Goal: Task Accomplishment & Management: Use online tool/utility

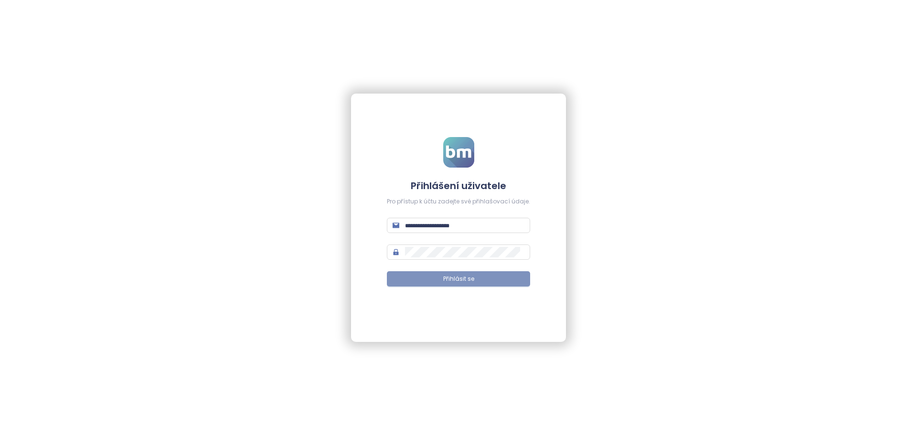
type input "**********"
click at [467, 278] on span "Přihlásit se" at bounding box center [458, 279] width 31 height 9
type input "**********"
click at [466, 280] on span "Přihlásit se" at bounding box center [458, 279] width 31 height 9
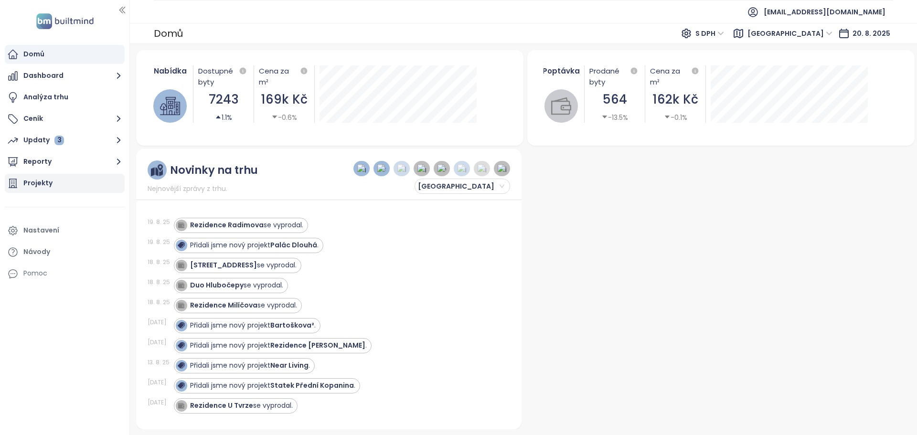
click at [36, 183] on div "Projekty" at bounding box center [37, 183] width 29 height 12
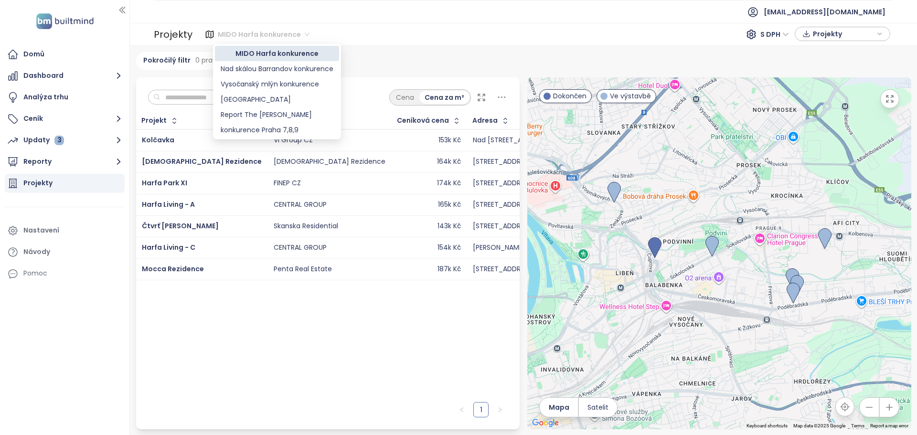
click at [285, 33] on span "MIDO Harfa konkurence" at bounding box center [264, 34] width 92 height 14
click at [280, 53] on div "MIDO Harfa konkurence" at bounding box center [277, 53] width 113 height 11
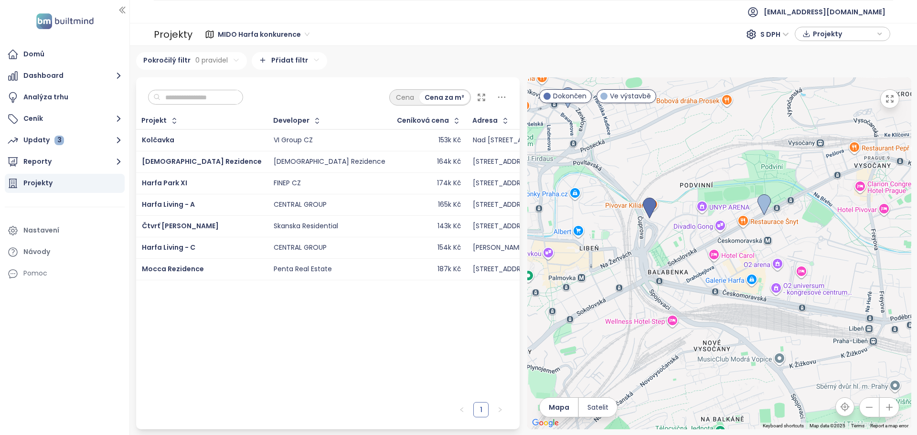
drag, startPoint x: 742, startPoint y: 300, endPoint x: 838, endPoint y: 327, distance: 100.3
click at [838, 327] on div at bounding box center [719, 253] width 384 height 352
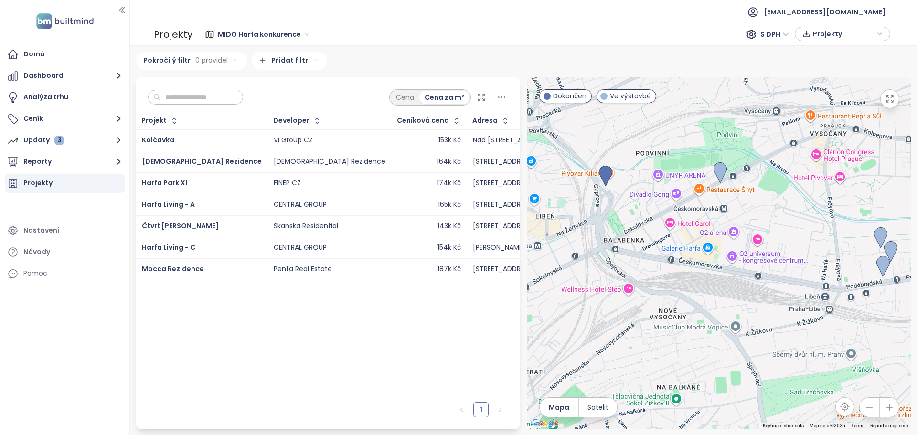
click at [303, 34] on span "MIDO Harfa konkurence" at bounding box center [264, 34] width 92 height 14
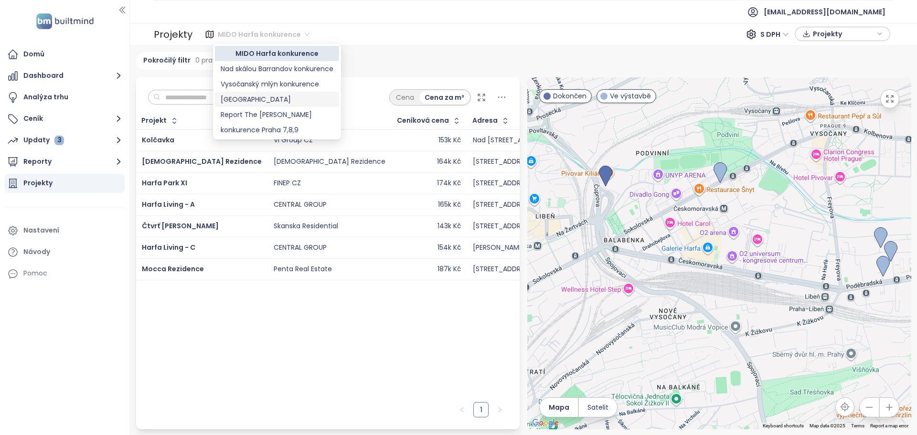
click at [242, 99] on div "Praha" at bounding box center [277, 99] width 113 height 11
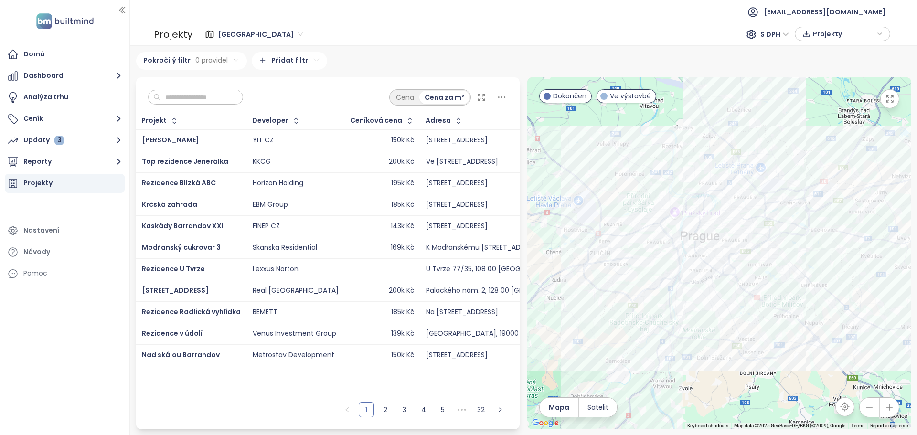
click at [185, 96] on input "text" at bounding box center [199, 97] width 77 height 14
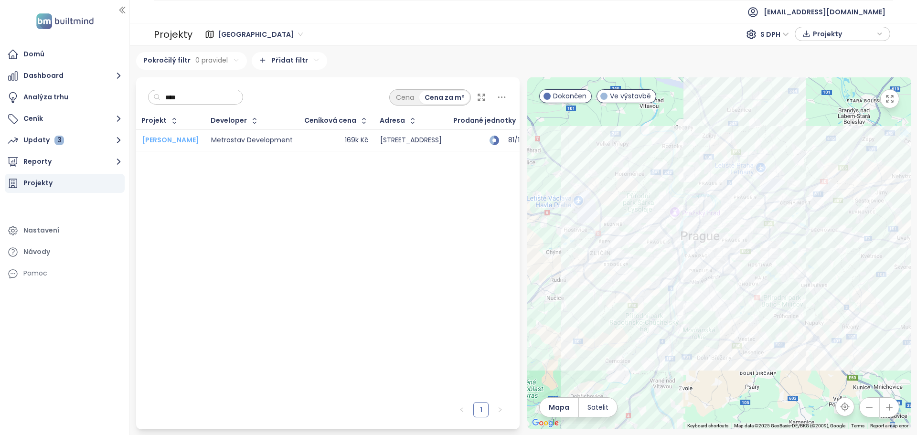
type input "****"
click at [171, 138] on span "Mido Harfa" at bounding box center [170, 140] width 57 height 10
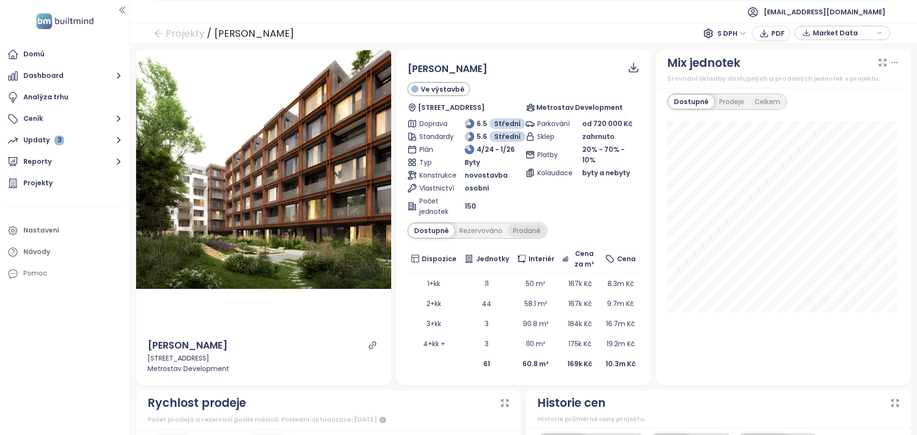
click at [528, 233] on div "Prodané" at bounding box center [527, 230] width 38 height 13
click at [474, 230] on div "Rezervováno" at bounding box center [479, 230] width 54 height 13
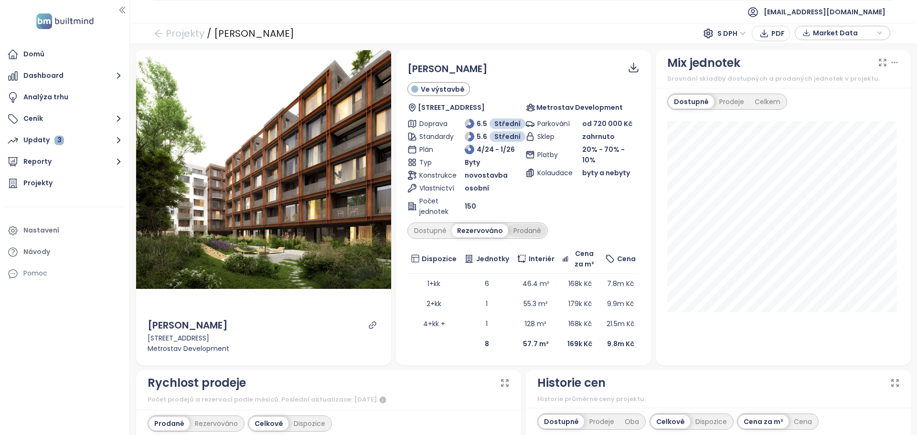
click at [526, 230] on div "Prodané" at bounding box center [527, 230] width 38 height 13
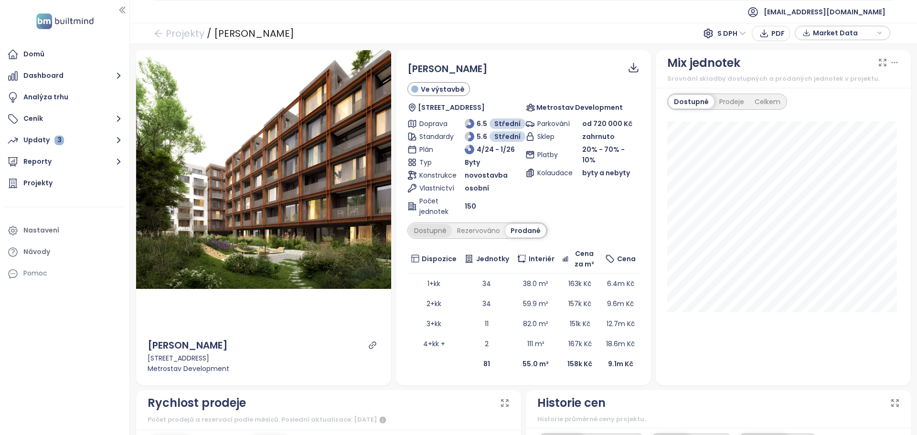
click at [434, 231] on div "Dostupné" at bounding box center [430, 230] width 43 height 13
click at [522, 230] on div "Prodané" at bounding box center [527, 230] width 38 height 13
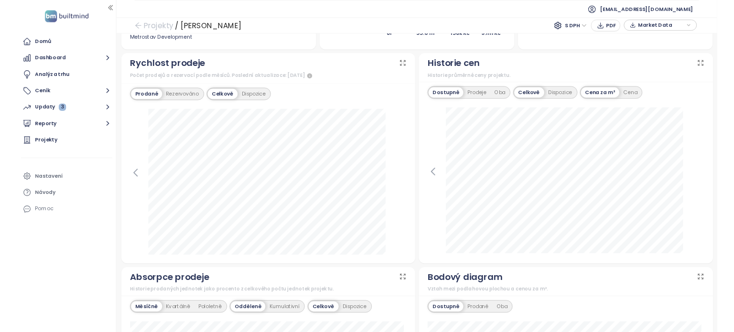
scroll to position [334, 0]
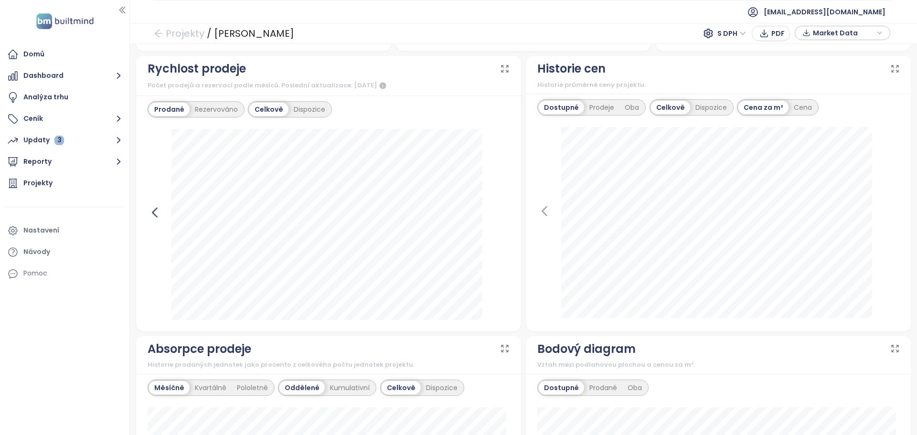
click at [155, 213] on icon at bounding box center [155, 212] width 14 height 14
click at [155, 213] on div at bounding box center [329, 224] width 363 height 191
click at [501, 213] on icon at bounding box center [502, 212] width 4 height 9
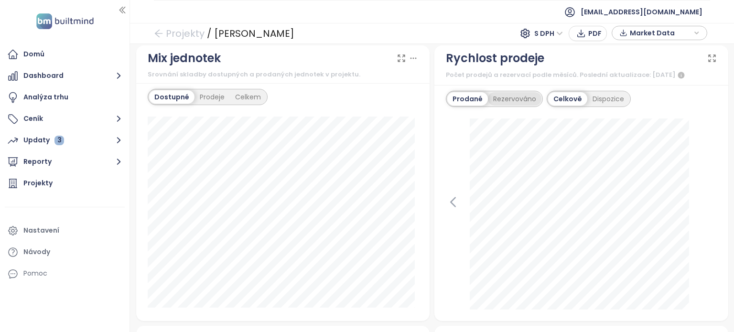
click at [524, 98] on div "Rezervováno" at bounding box center [515, 98] width 54 height 13
click at [468, 100] on div "Prodané" at bounding box center [466, 98] width 38 height 13
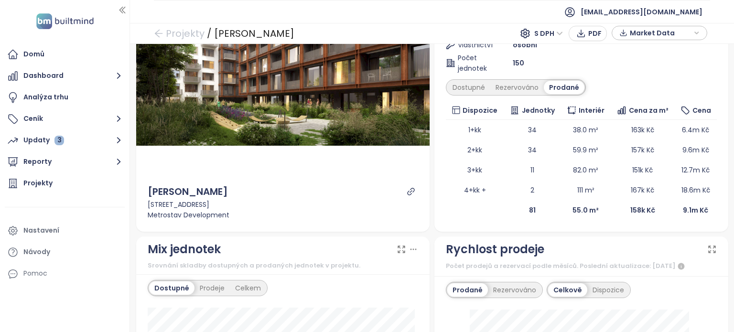
scroll to position [96, 0]
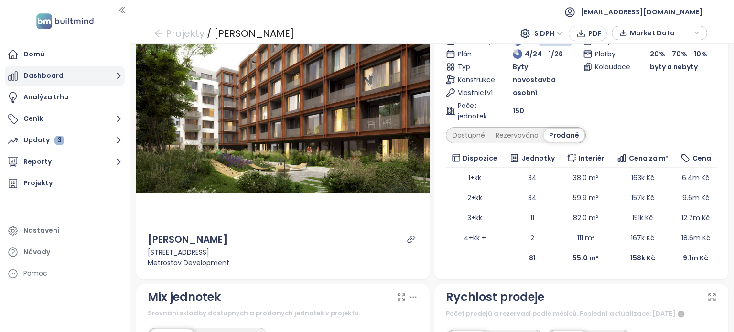
click at [44, 74] on button "Dashboard" at bounding box center [65, 75] width 120 height 19
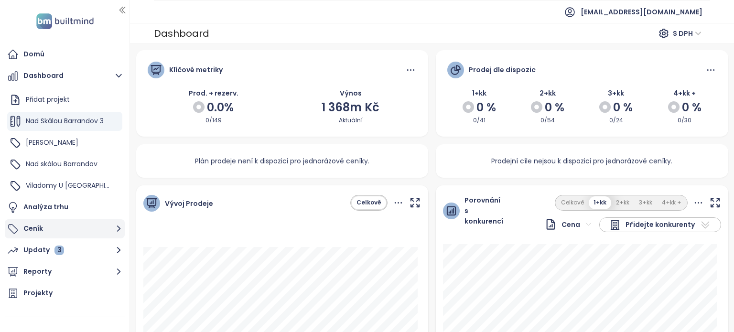
click at [40, 228] on button "Ceník" at bounding box center [65, 228] width 120 height 19
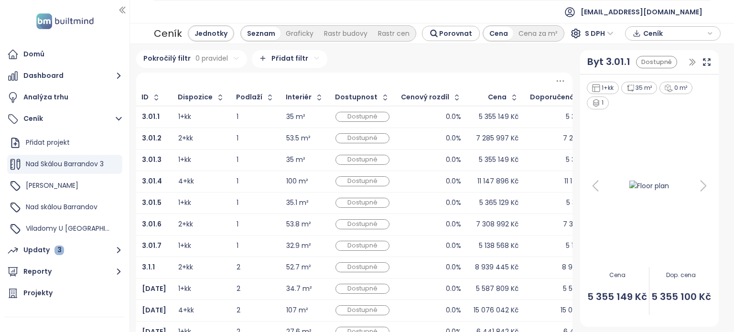
click at [653, 34] on span "Ceník" at bounding box center [674, 33] width 62 height 14
click at [654, 83] on span "Stáhnout" at bounding box center [661, 81] width 33 height 11
click at [42, 250] on div "Updaty 3" at bounding box center [43, 250] width 41 height 12
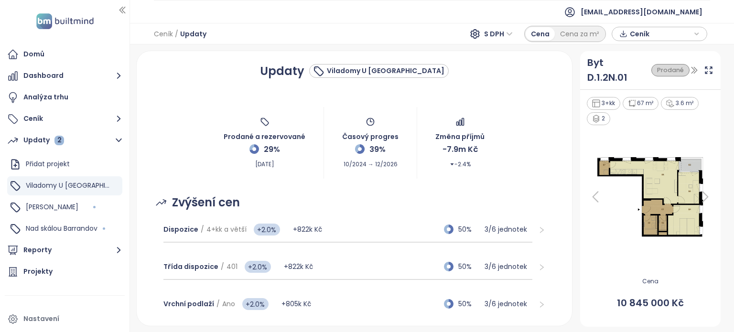
click at [648, 33] on span "Ceník" at bounding box center [661, 34] width 62 height 14
click at [642, 81] on span "Stáhnout" at bounding box center [647, 81] width 33 height 11
click at [43, 208] on span "[PERSON_NAME]" at bounding box center [52, 207] width 53 height 10
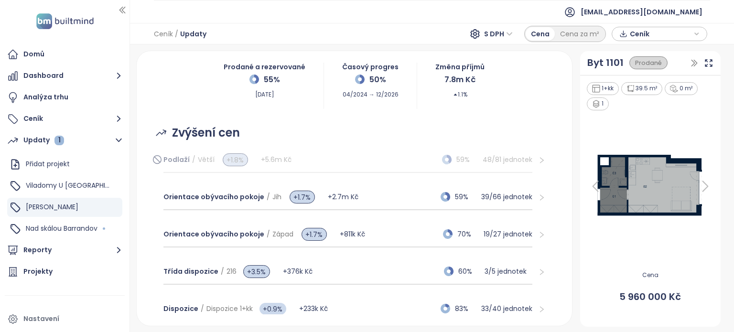
scroll to position [48, 0]
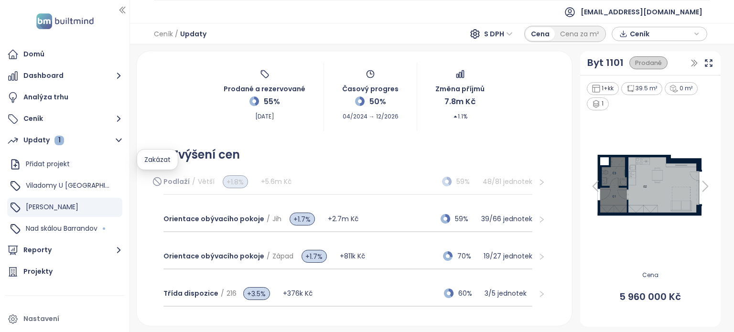
click at [156, 182] on icon at bounding box center [157, 181] width 10 height 11
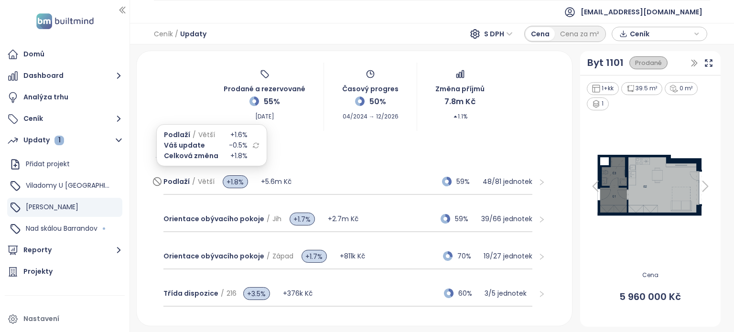
click at [170, 181] on span "Podlaží" at bounding box center [176, 182] width 26 height 10
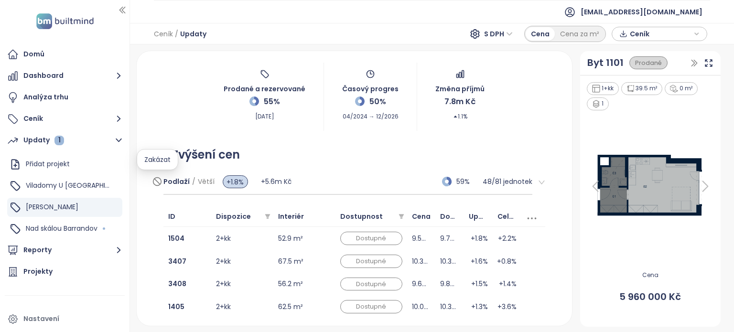
click at [157, 180] on icon at bounding box center [157, 181] width 10 height 11
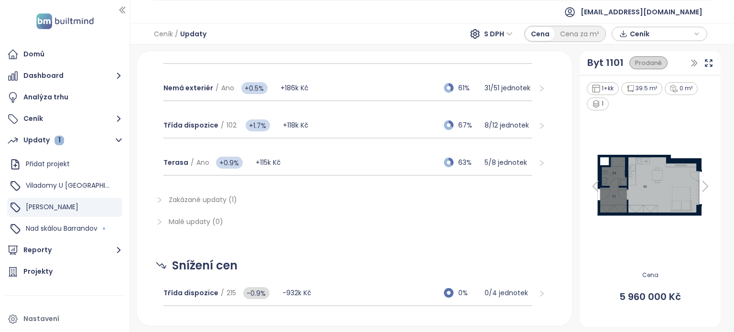
scroll to position [287, 0]
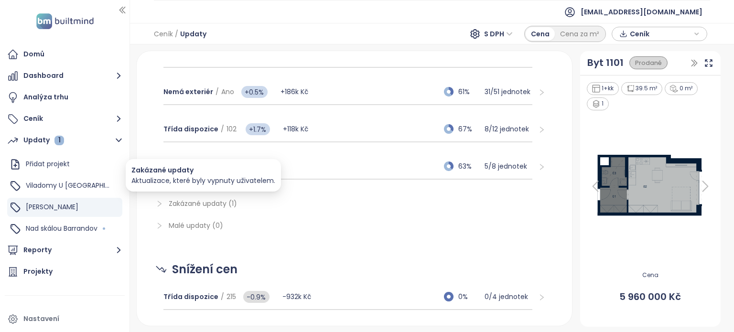
click at [204, 203] on span "Zakázané updaty (1)" at bounding box center [203, 204] width 68 height 10
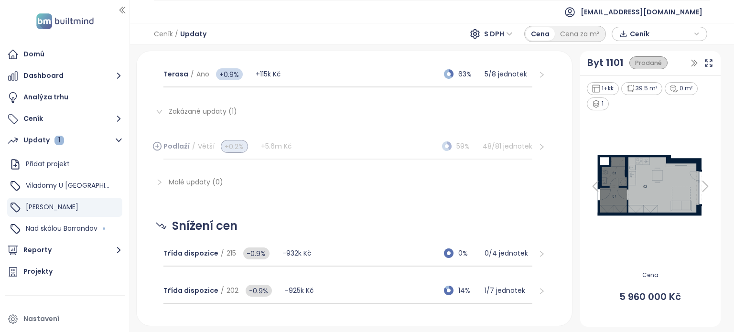
scroll to position [382, 0]
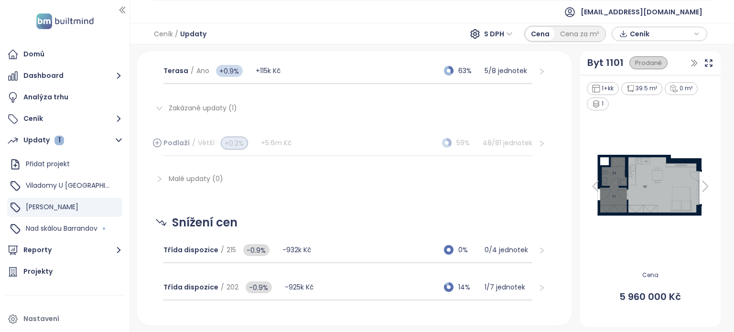
click at [157, 141] on icon at bounding box center [157, 142] width 0 height 3
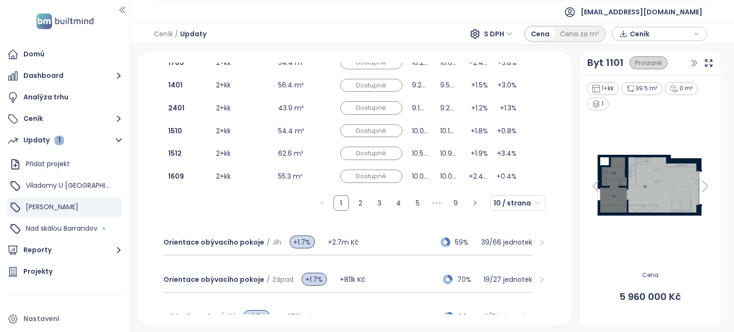
scroll to position [143, 0]
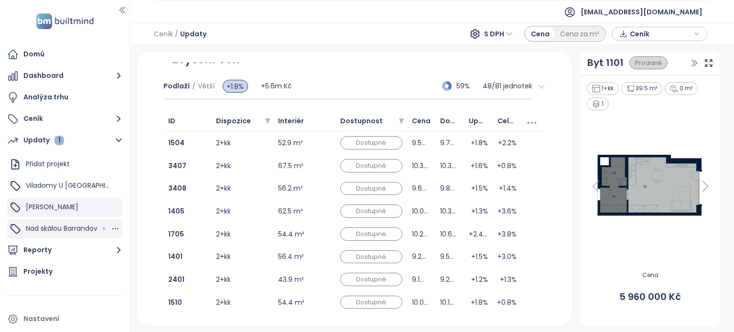
click at [52, 230] on span "Nad skálou Barrandov" at bounding box center [62, 229] width 72 height 10
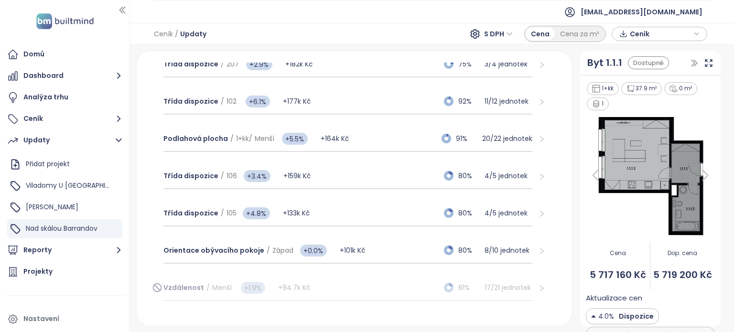
scroll to position [669, 0]
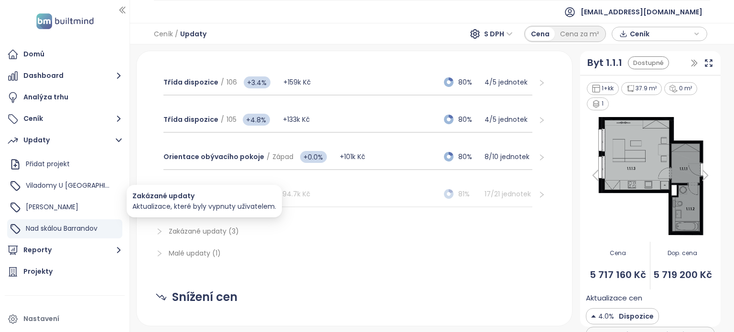
click at [193, 228] on span "Zakázané updaty (3)" at bounding box center [204, 231] width 70 height 10
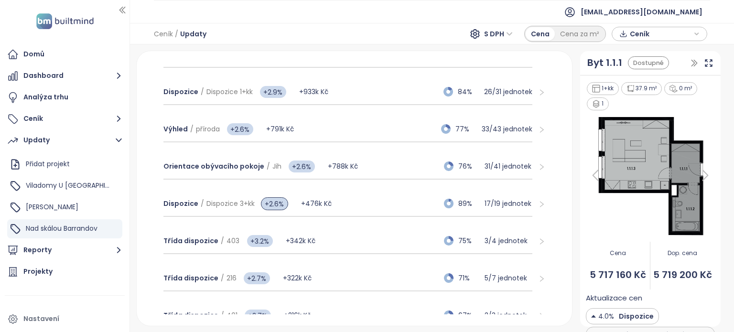
scroll to position [48, 0]
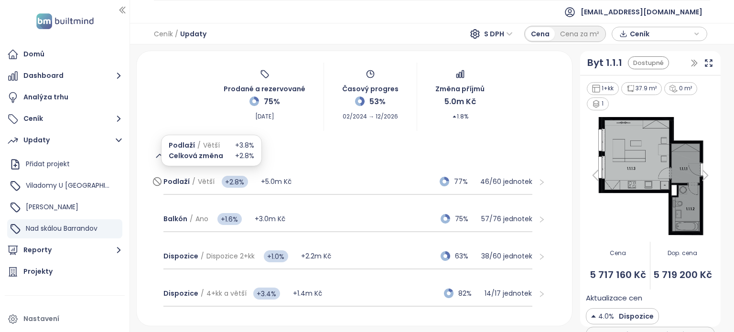
click at [178, 183] on span "Podlaží" at bounding box center [176, 182] width 26 height 10
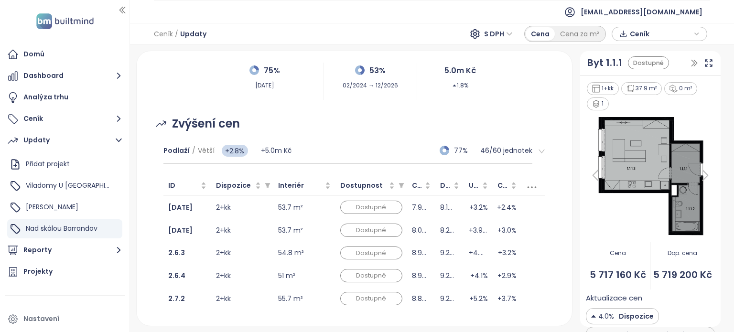
scroll to position [143, 0]
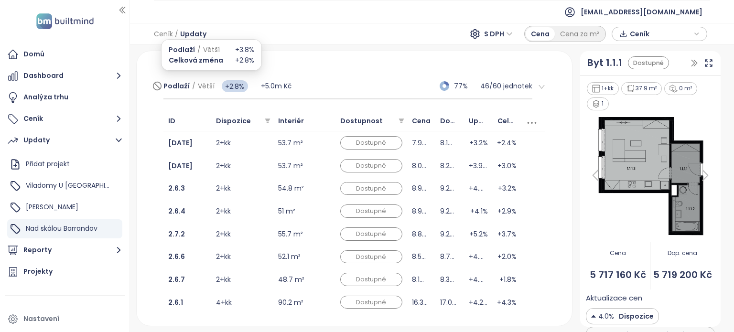
click at [170, 86] on span "Podlaží" at bounding box center [176, 86] width 26 height 10
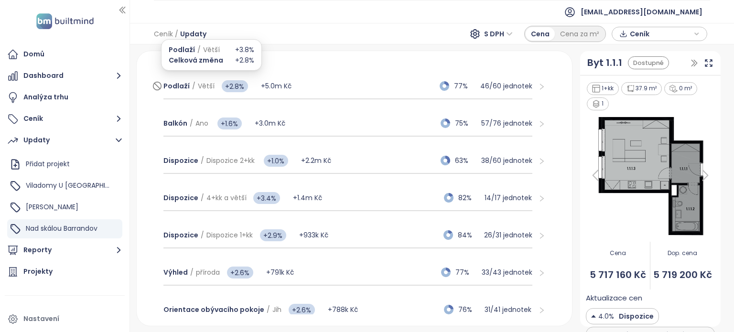
click at [179, 84] on span "Podlaží" at bounding box center [176, 86] width 26 height 10
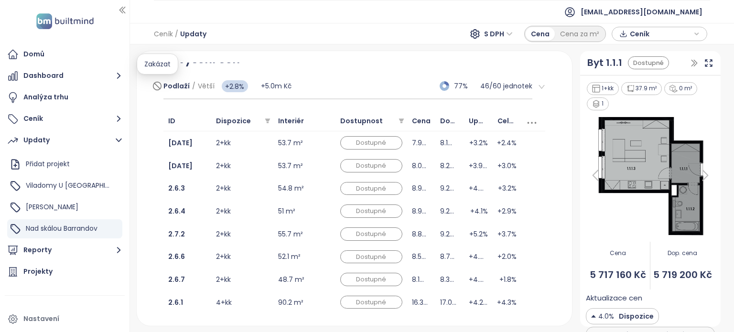
click at [156, 85] on icon at bounding box center [157, 86] width 6 height 6
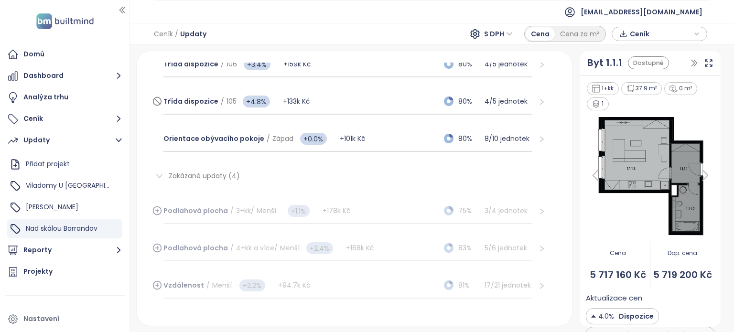
scroll to position [698, 0]
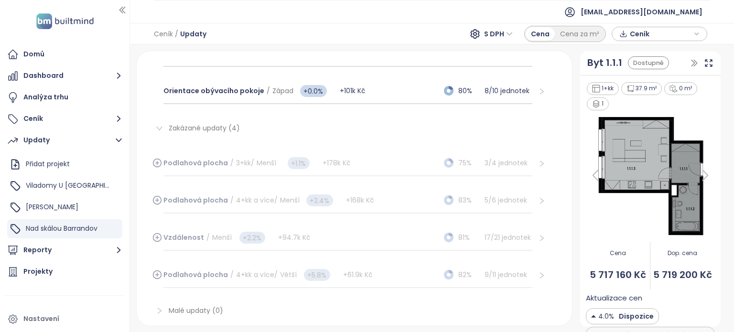
click at [155, 160] on icon at bounding box center [157, 162] width 10 height 11
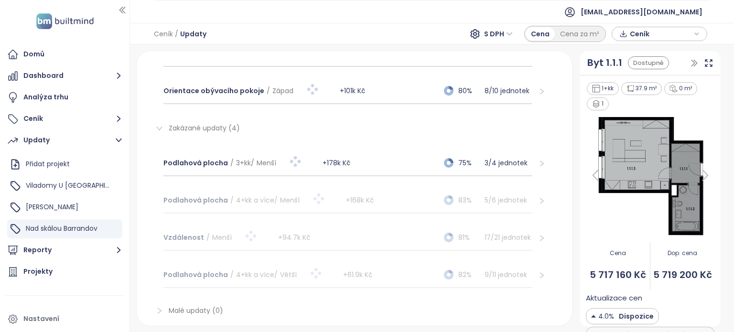
click at [156, 197] on div "Podlahová plocha / 4+kk a více / Menší +168k Kč 83% 5 / 6 jednotek" at bounding box center [354, 200] width 397 height 37
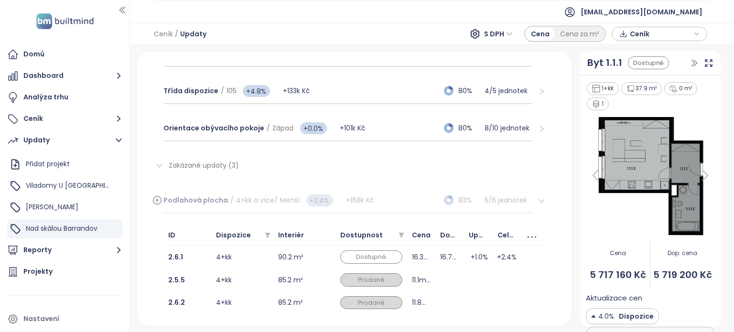
scroll to position [735, 0]
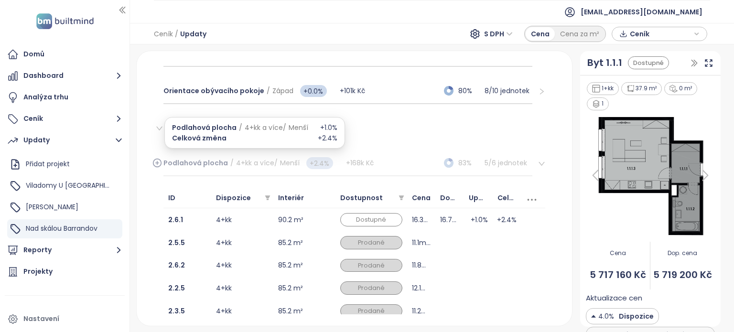
click at [179, 158] on span "Podlahová plocha" at bounding box center [195, 163] width 65 height 10
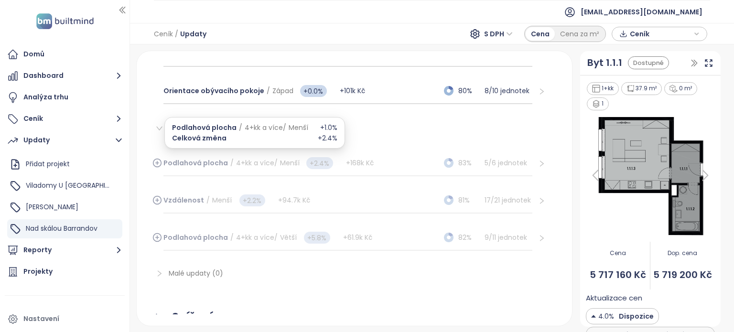
click at [180, 158] on span "Podlahová plocha" at bounding box center [195, 163] width 65 height 10
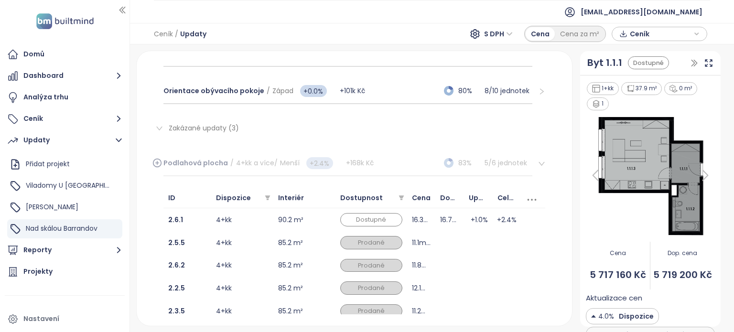
click at [157, 161] on icon at bounding box center [157, 162] width 0 height 3
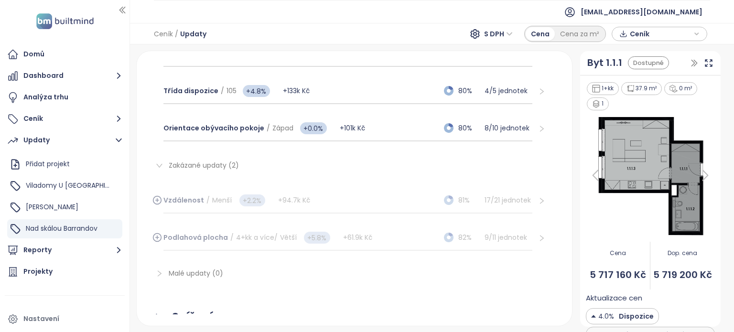
scroll to position [772, 0]
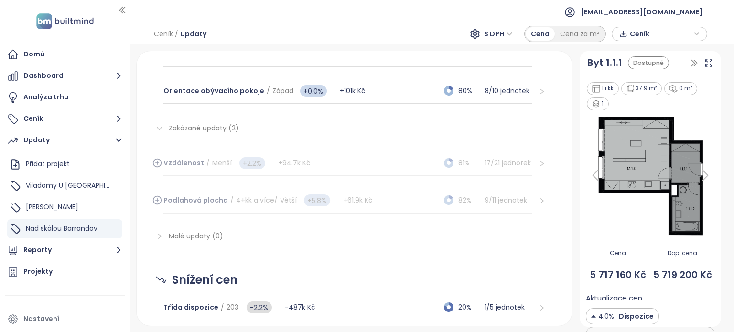
click at [157, 161] on icon at bounding box center [157, 162] width 0 height 3
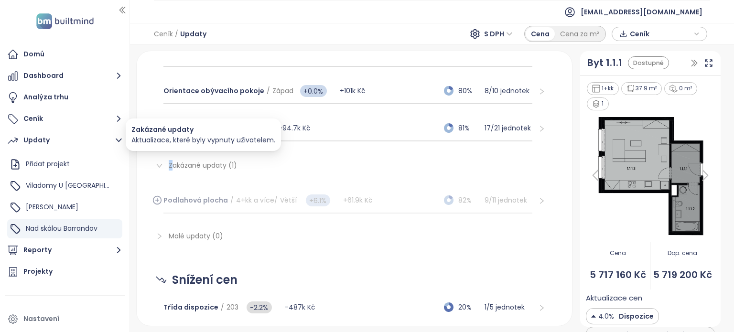
click at [170, 161] on span "Zakázané updaty (1)" at bounding box center [203, 166] width 68 height 10
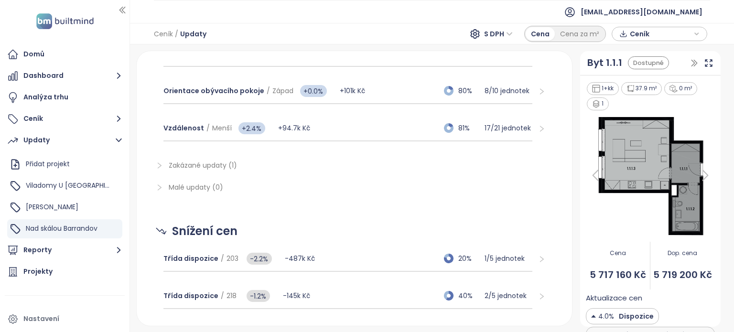
click at [157, 162] on icon "right" at bounding box center [159, 165] width 7 height 7
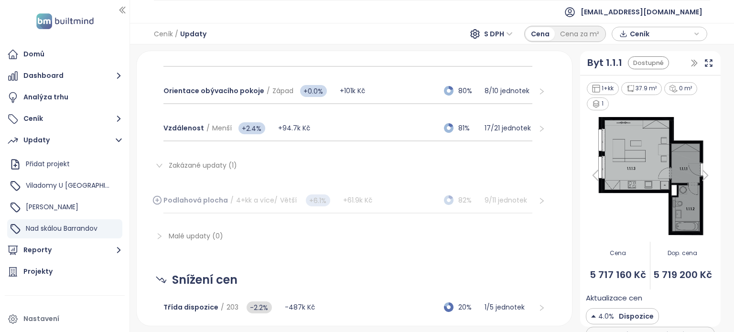
click at [158, 200] on icon at bounding box center [157, 200] width 3 height 0
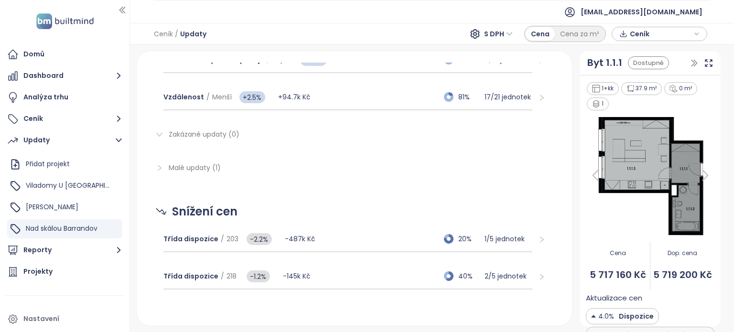
scroll to position [804, 0]
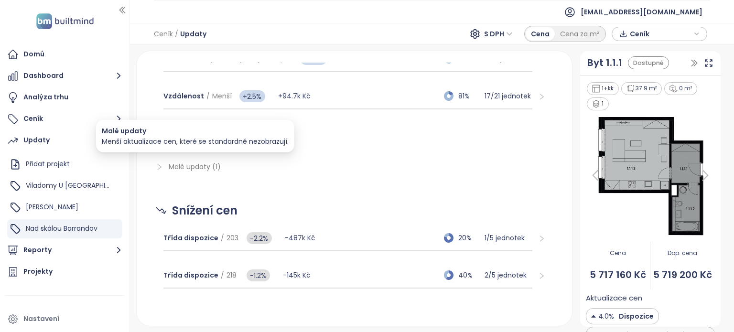
click at [193, 163] on span "Malé updaty (1)" at bounding box center [195, 167] width 52 height 10
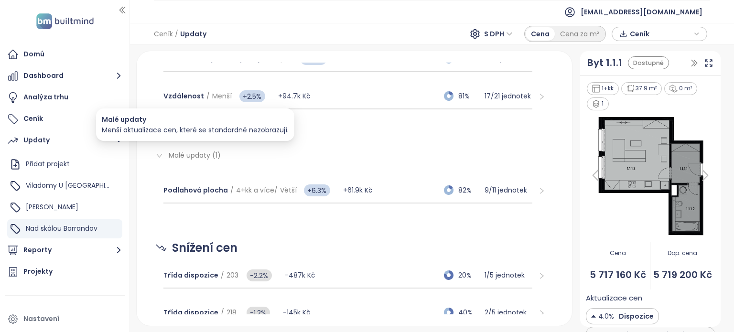
click at [193, 152] on span "Malé updaty (1)" at bounding box center [195, 156] width 52 height 10
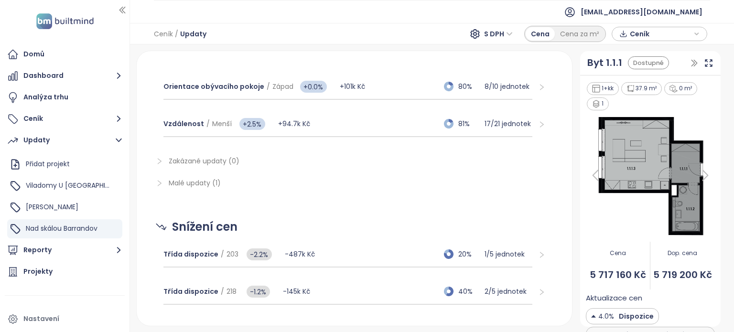
scroll to position [793, 0]
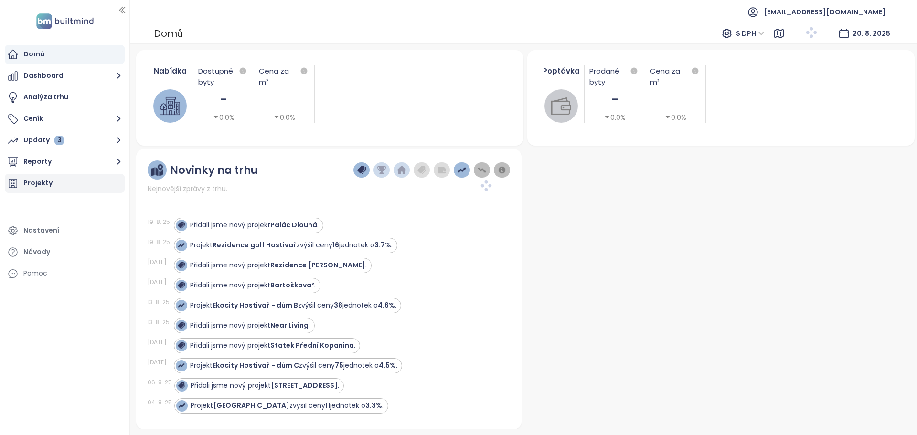
click at [41, 184] on div "Projekty" at bounding box center [37, 183] width 29 height 12
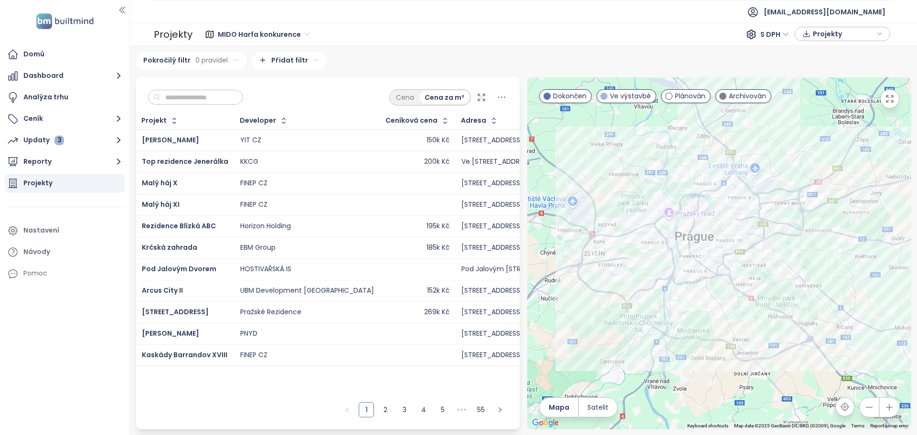
click at [290, 34] on span "MIDO Harfa konkurence" at bounding box center [264, 34] width 92 height 14
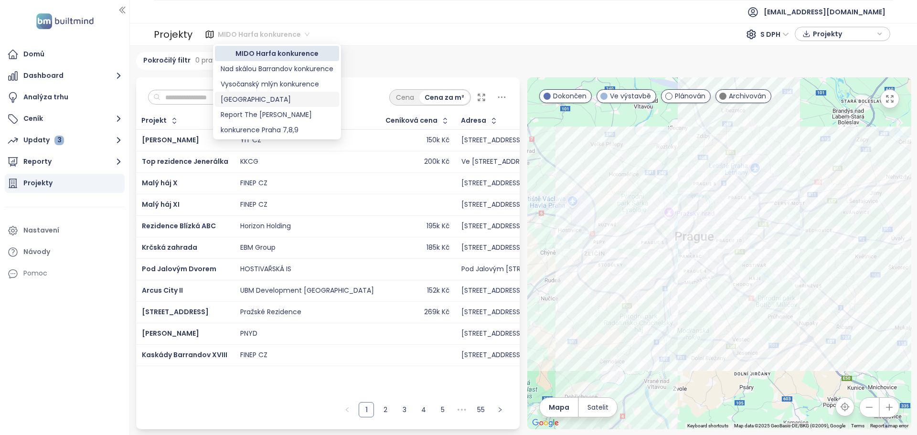
click at [231, 98] on div "Praha" at bounding box center [277, 99] width 113 height 11
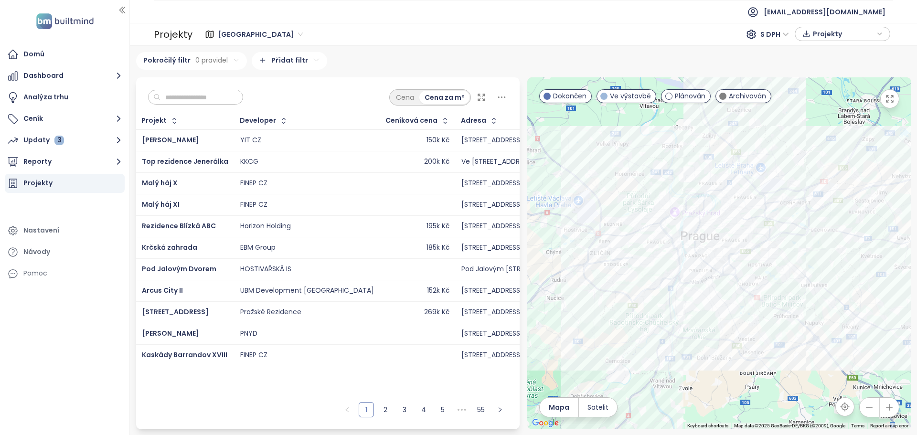
click at [172, 95] on input "text" at bounding box center [199, 97] width 77 height 14
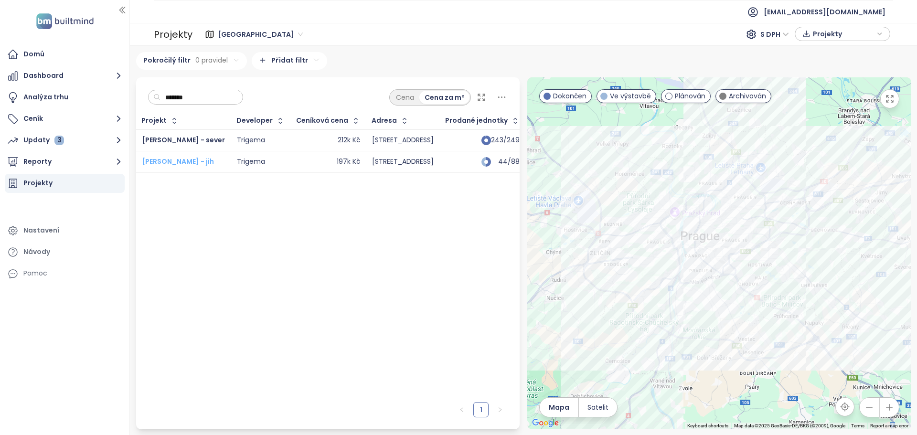
type input "*******"
click at [185, 162] on span "Lihovar Smíchov - jih" at bounding box center [178, 162] width 72 height 10
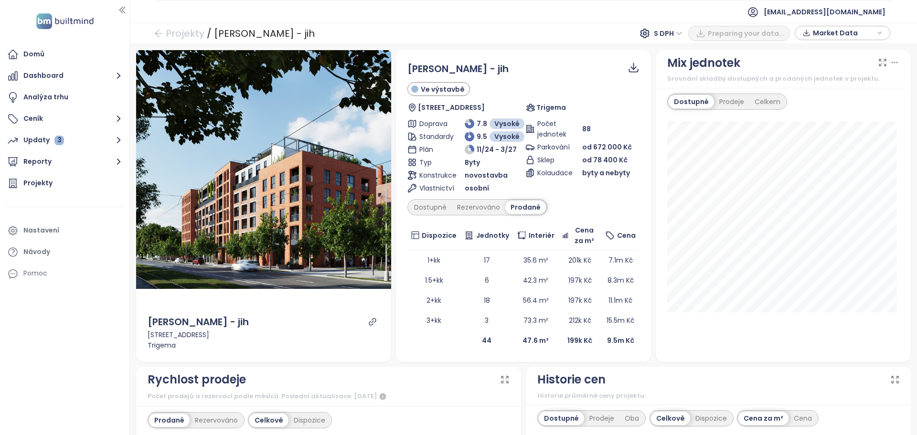
click at [527, 208] on div "Prodané" at bounding box center [526, 207] width 41 height 13
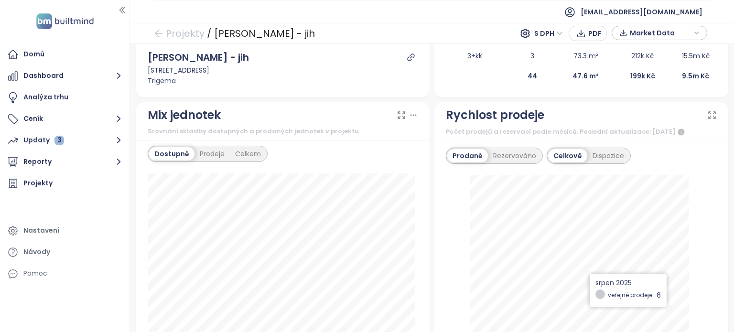
scroll to position [239, 0]
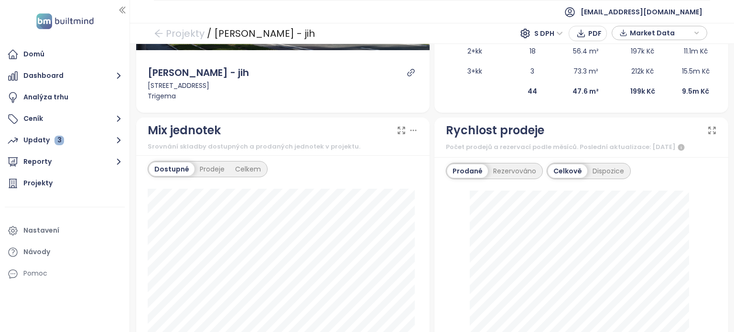
click at [707, 130] on icon at bounding box center [712, 131] width 10 height 10
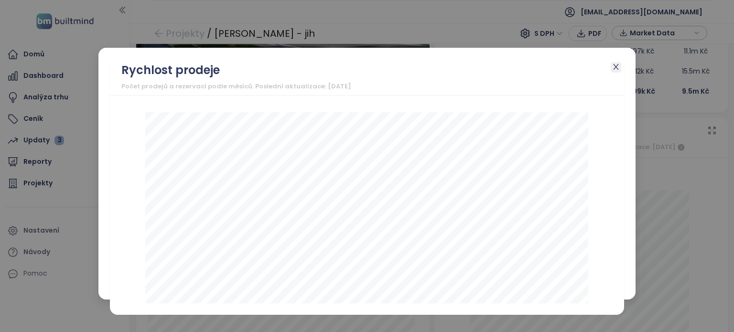
click at [614, 66] on icon "close" at bounding box center [615, 67] width 5 height 6
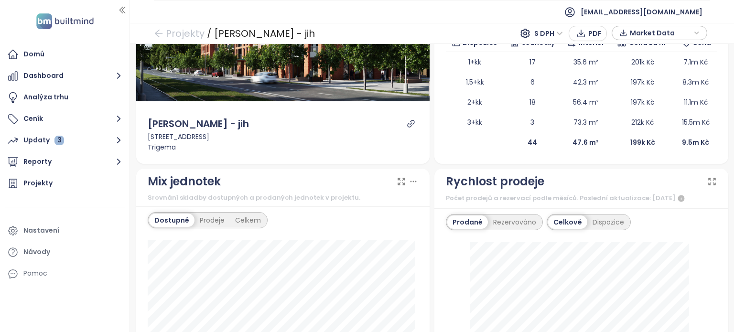
scroll to position [96, 0]
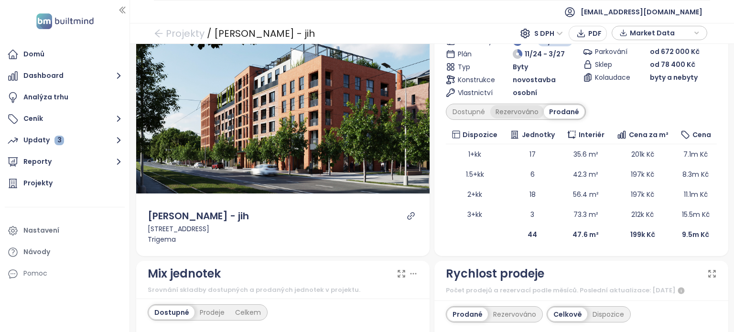
click at [521, 111] on div "Rezervováno" at bounding box center [517, 111] width 54 height 13
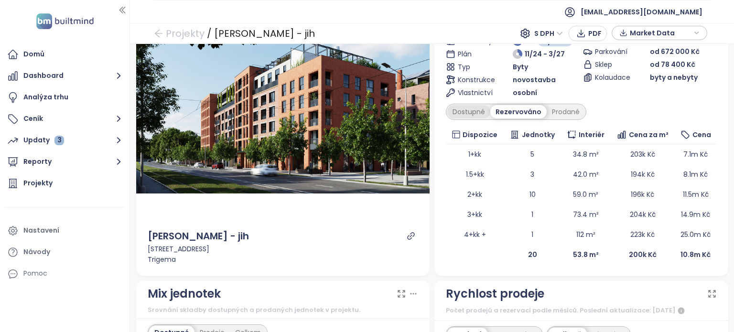
click at [465, 113] on div "Dostupné" at bounding box center [468, 111] width 43 height 13
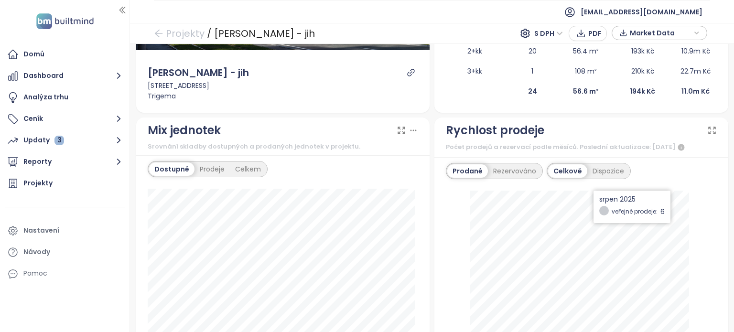
scroll to position [382, 0]
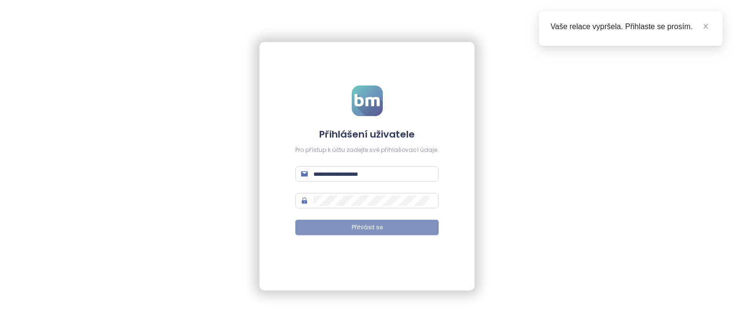
type input "**********"
click at [366, 227] on span "Přihlásit se" at bounding box center [367, 227] width 31 height 9
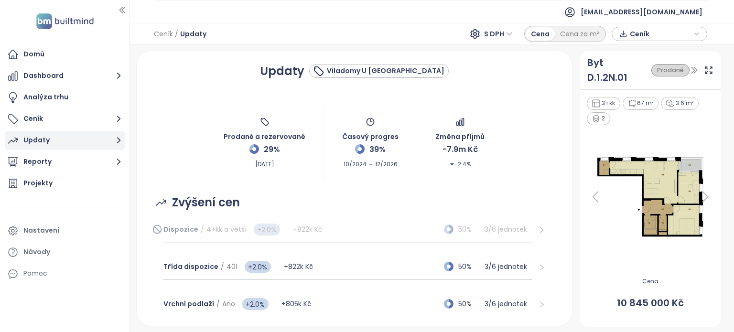
click at [37, 139] on div "Updaty" at bounding box center [36, 140] width 26 height 12
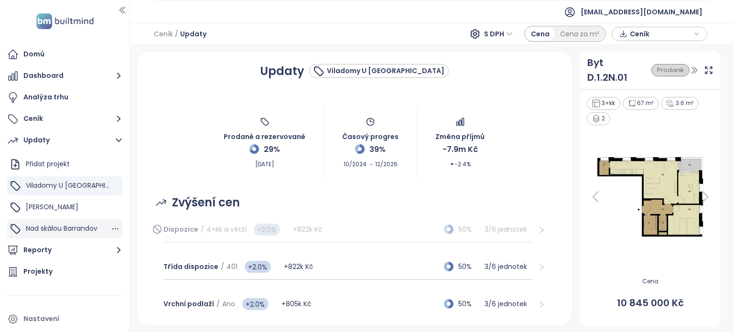
click at [50, 227] on span "Nad skálou Barrandov" at bounding box center [62, 229] width 72 height 10
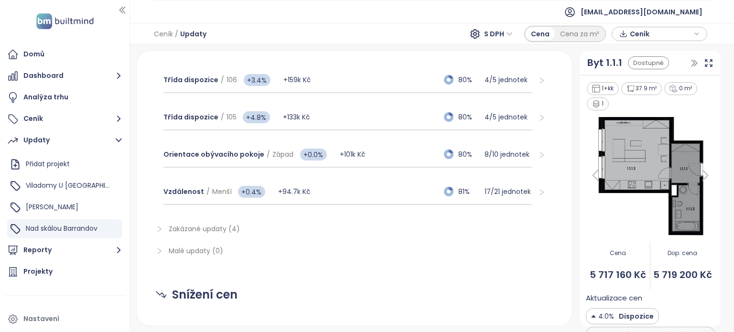
scroll to position [586, 0]
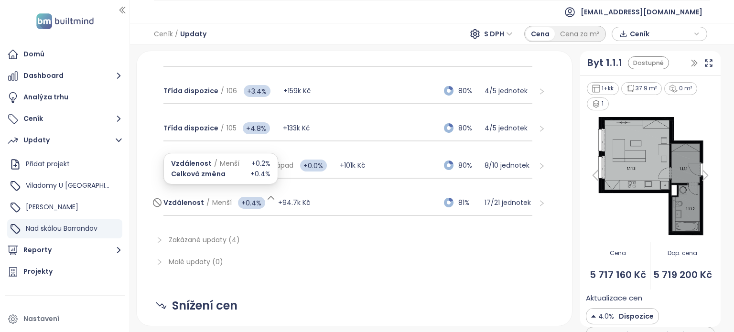
click at [269, 193] on icon at bounding box center [271, 198] width 10 height 10
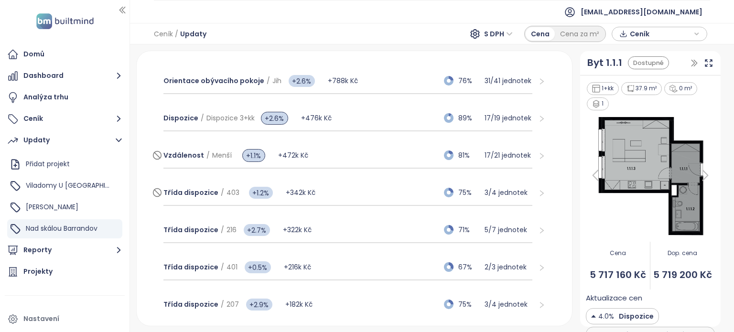
scroll to position [337, 0]
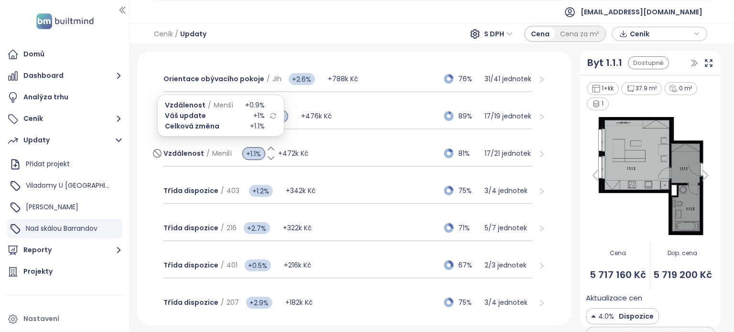
click at [267, 156] on icon at bounding box center [271, 158] width 10 height 10
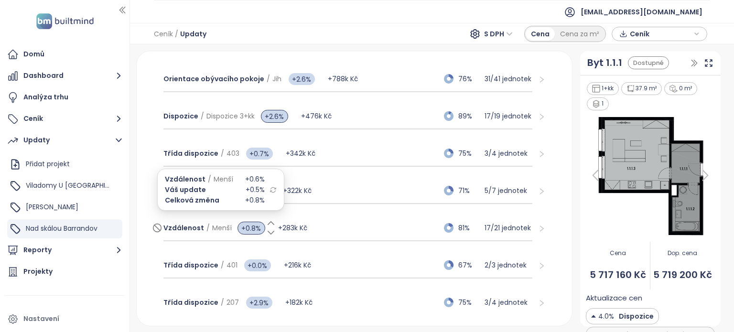
click at [266, 229] on icon at bounding box center [271, 233] width 10 height 10
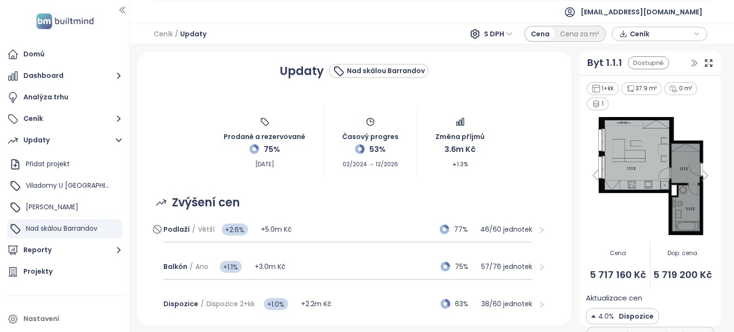
scroll to position [0, 0]
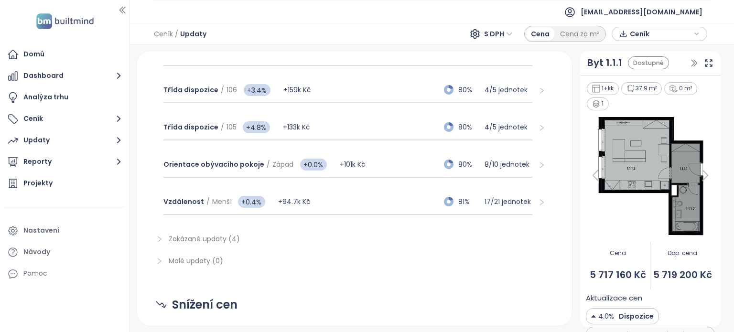
scroll to position [669, 0]
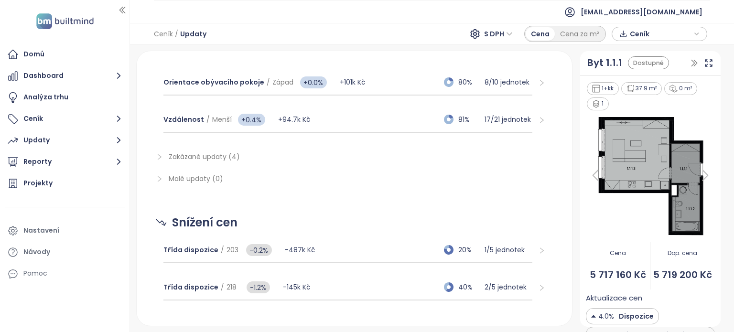
scroll to position [681, 0]
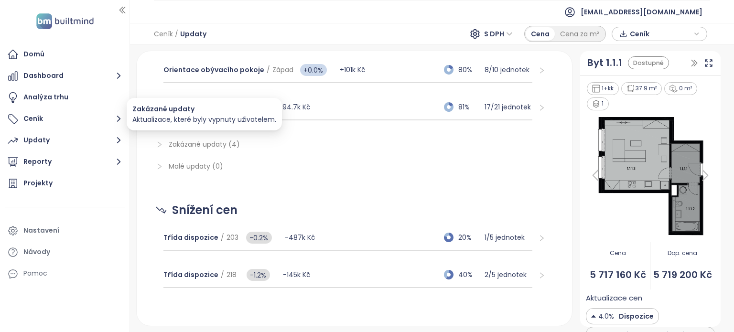
click at [191, 141] on span "Zakázané updaty (4)" at bounding box center [204, 145] width 71 height 10
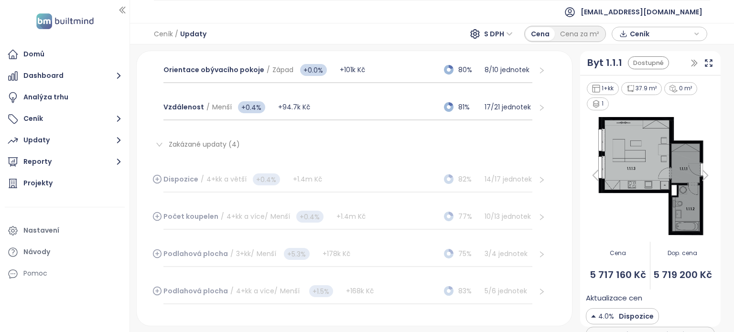
click at [156, 177] on icon at bounding box center [157, 178] width 10 height 11
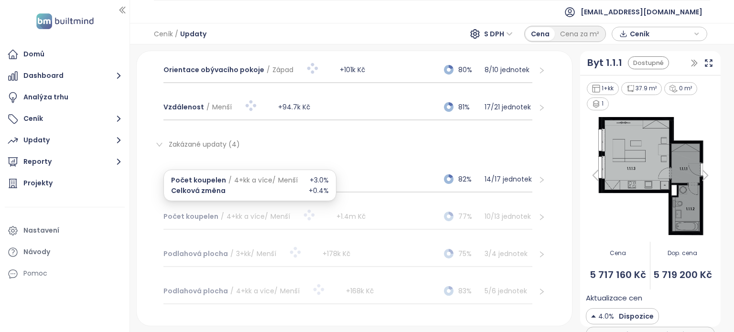
click at [166, 214] on span "Počet koupelen" at bounding box center [190, 217] width 55 height 10
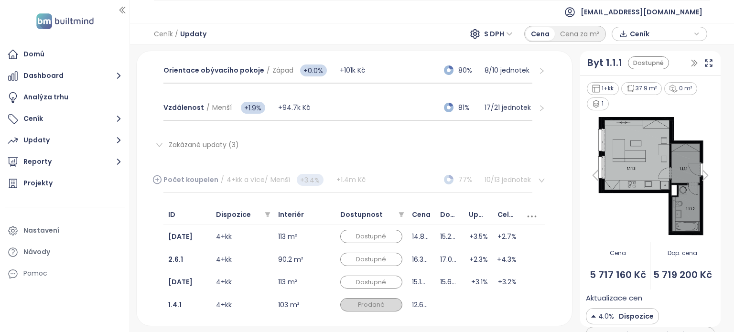
click at [159, 177] on icon at bounding box center [157, 179] width 10 height 11
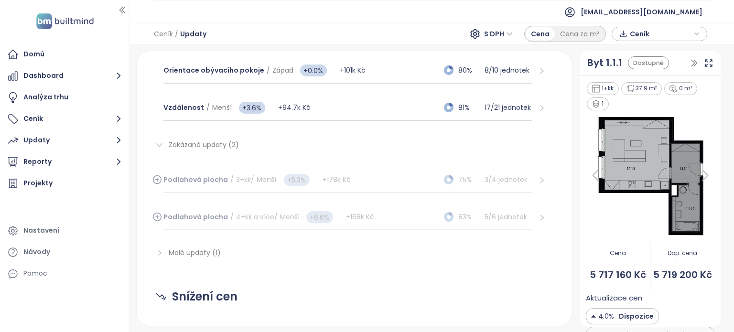
click at [157, 178] on icon at bounding box center [157, 179] width 0 height 3
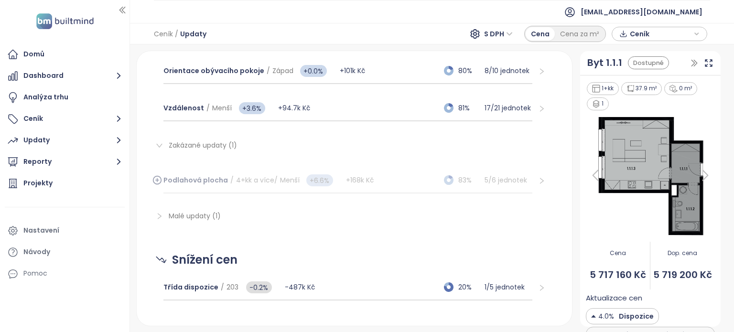
click at [157, 179] on icon at bounding box center [157, 180] width 0 height 3
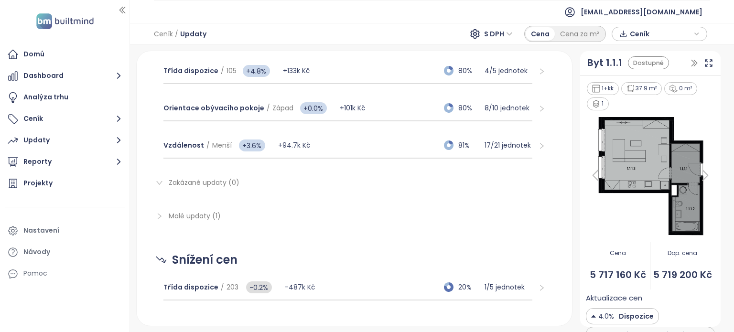
scroll to position [867, 0]
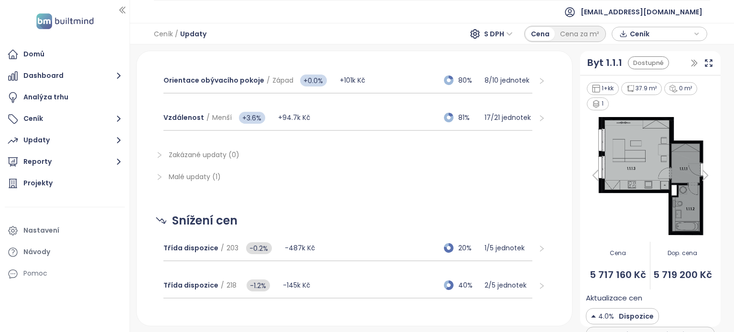
scroll to position [860, 0]
